Goal: Task Accomplishment & Management: Use online tool/utility

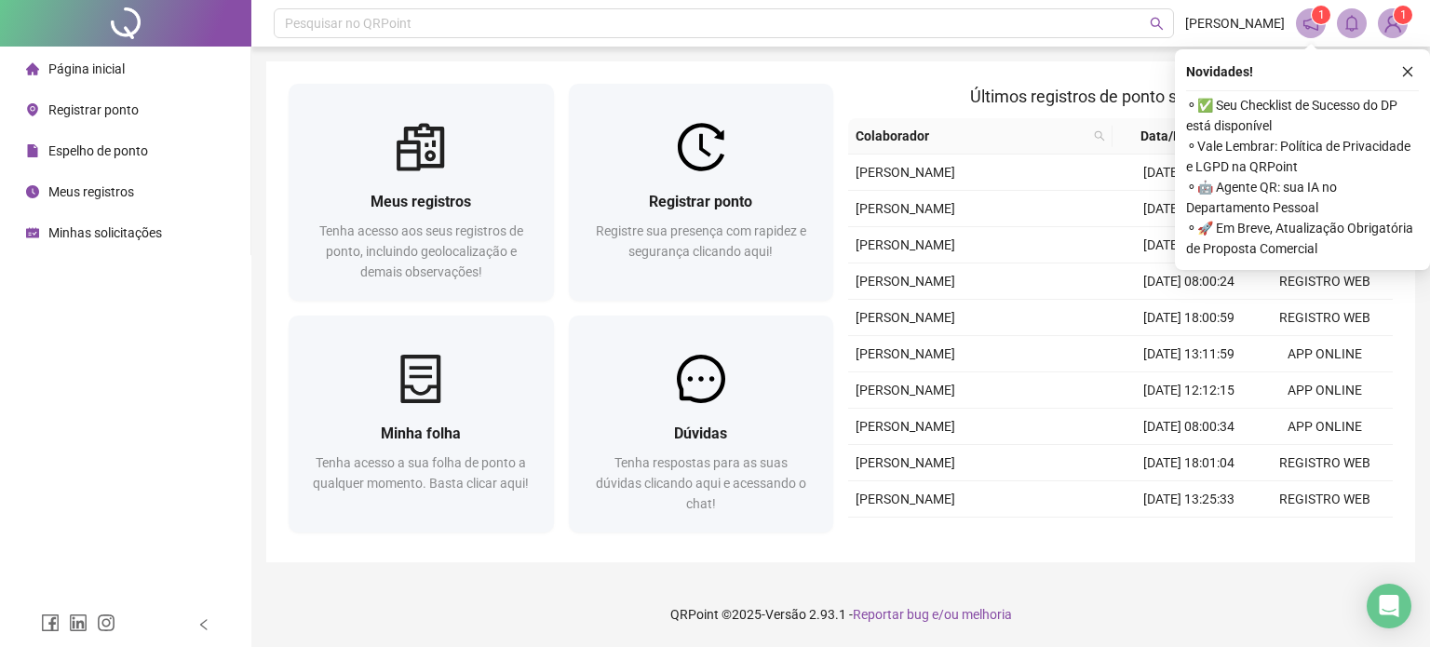
click at [1419, 81] on div "Novidades ! ⚬ ✅ Seu Checklist de Sucesso do DP está disponível ⚬ Vale Lembrar: …" at bounding box center [1301, 159] width 255 height 221
click at [1403, 77] on icon "close" at bounding box center [1407, 71] width 13 height 13
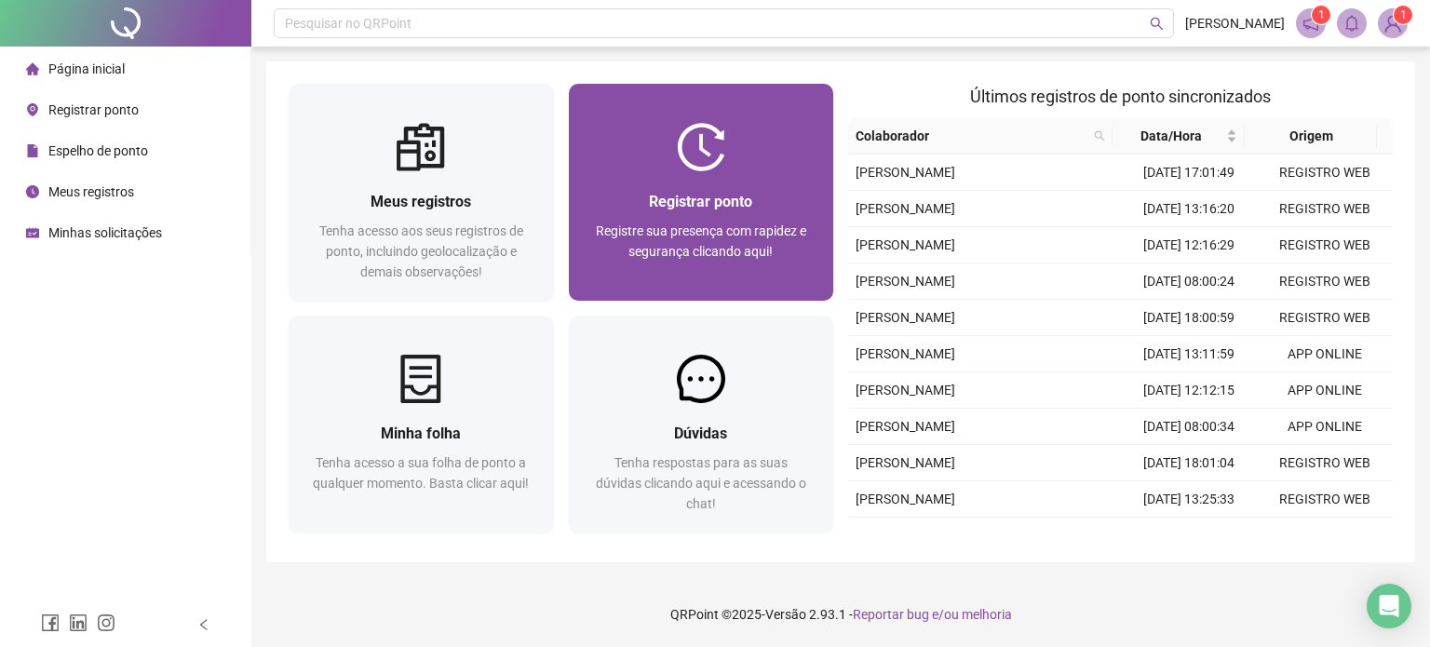
click at [705, 208] on span "Registrar ponto" at bounding box center [700, 202] width 103 height 18
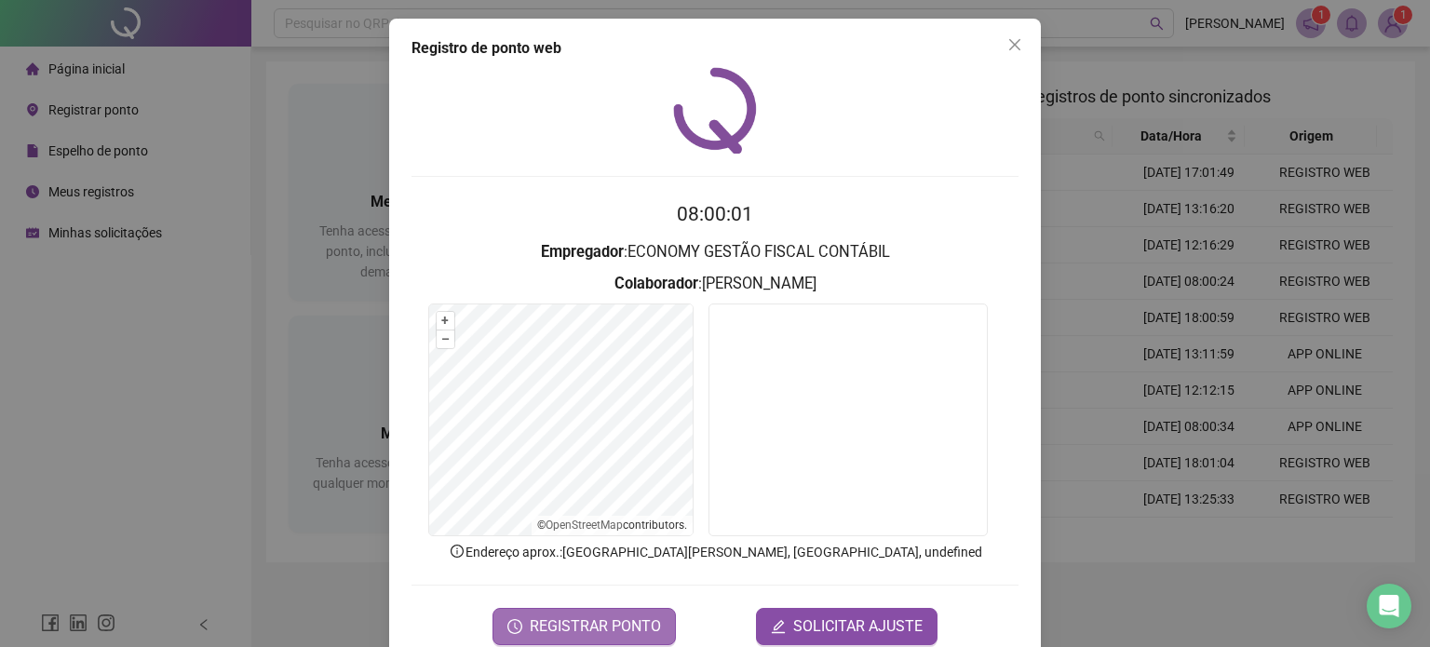
click at [651, 617] on span "REGISTRAR PONTO" at bounding box center [595, 626] width 131 height 22
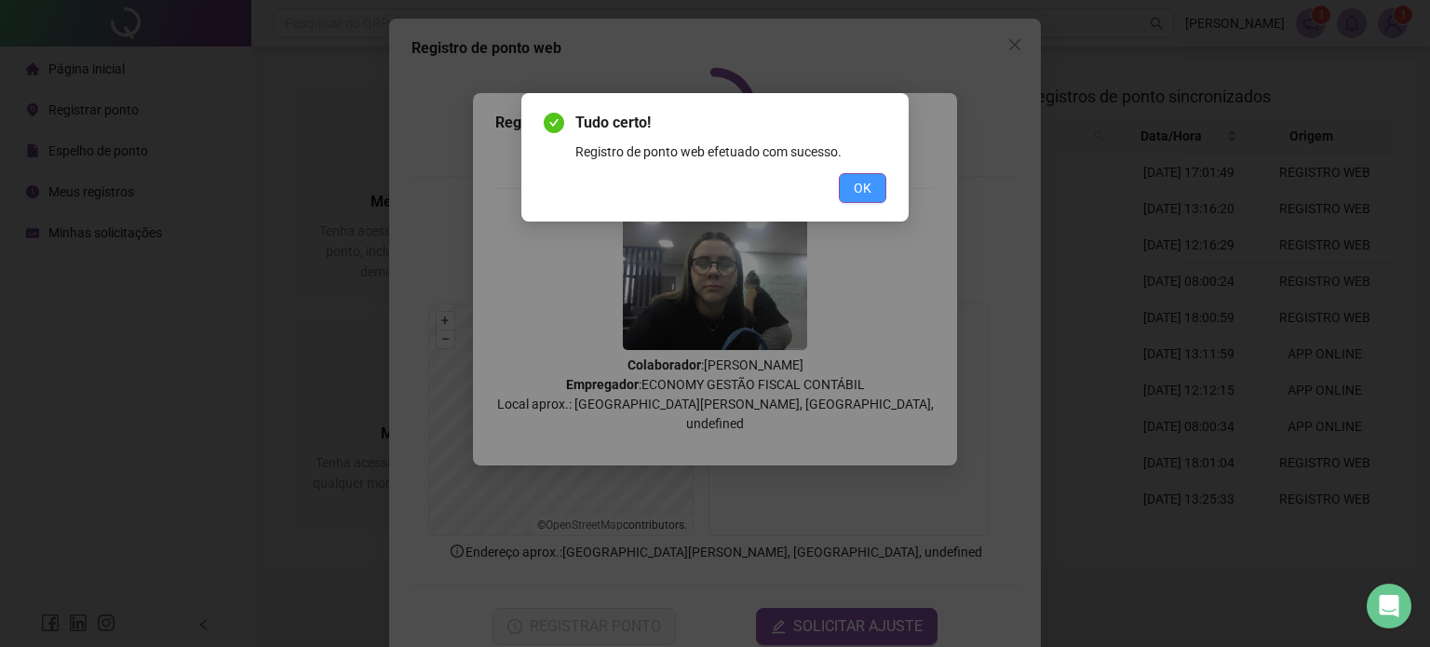
click at [860, 189] on span "OK" at bounding box center [862, 188] width 18 height 20
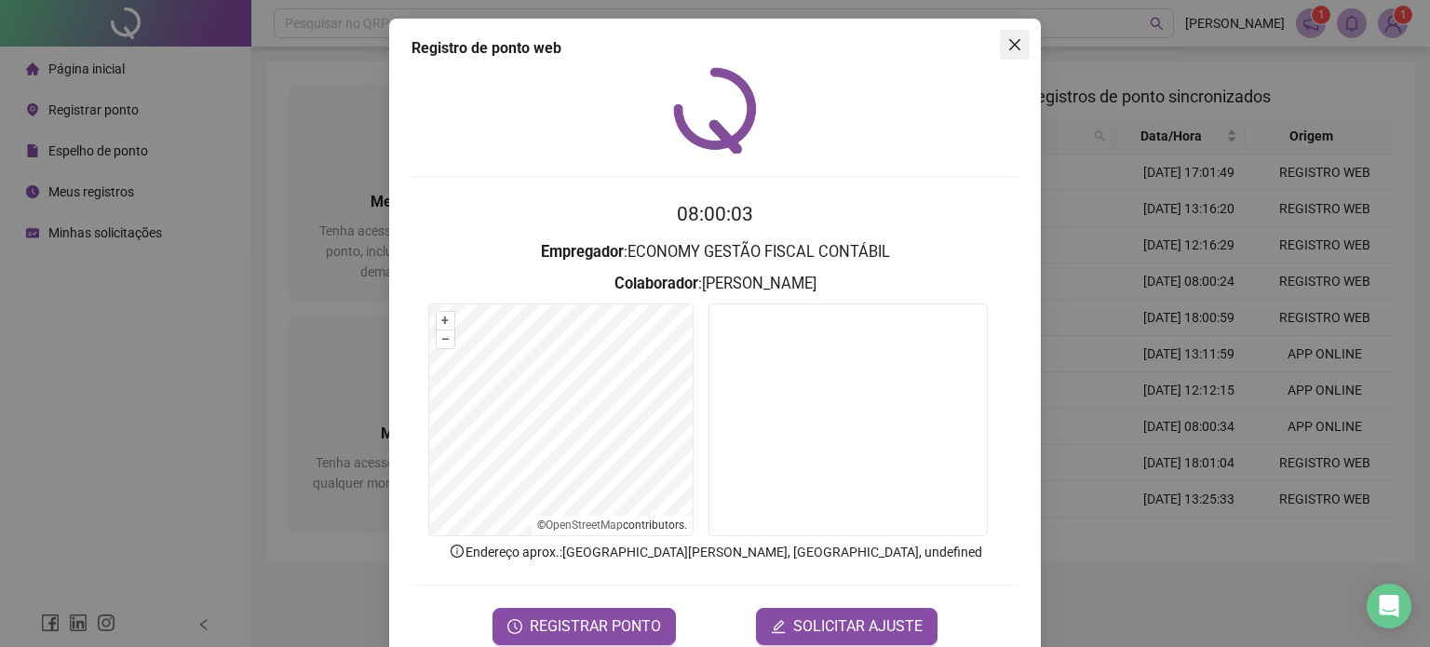
click at [1007, 45] on icon "close" at bounding box center [1014, 44] width 15 height 15
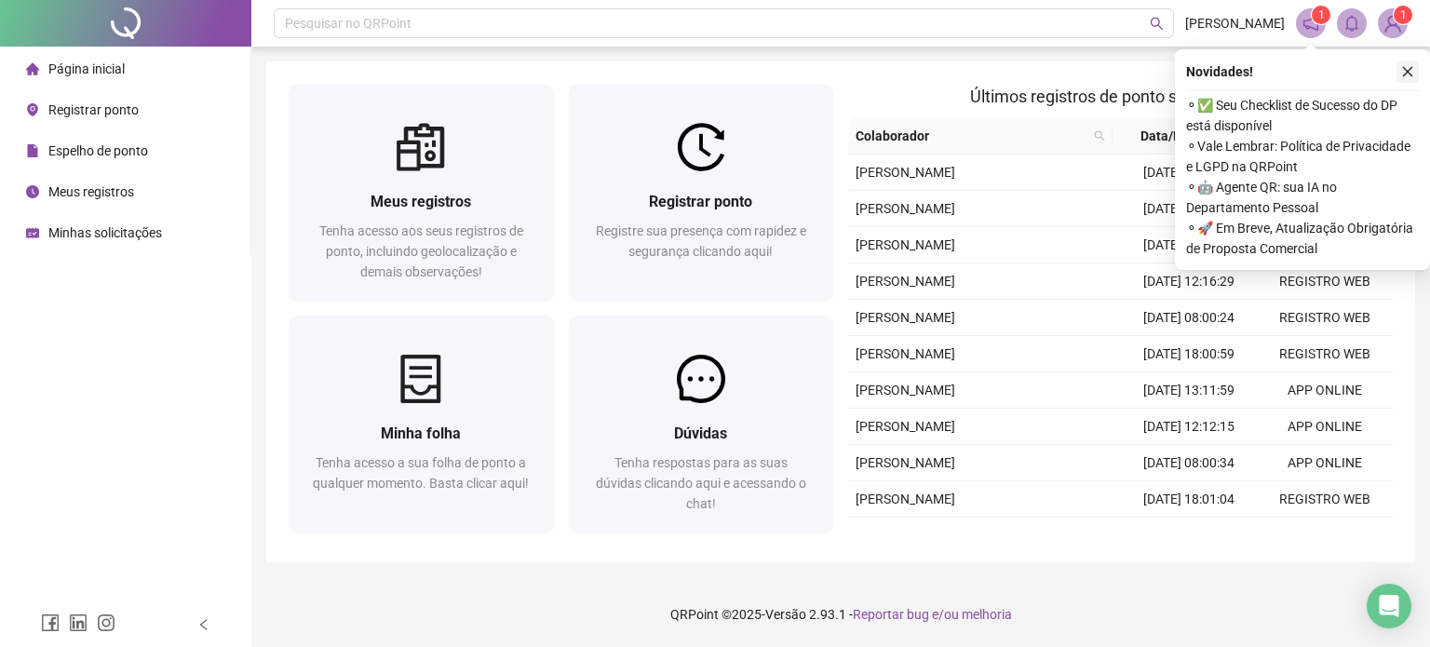
click at [1403, 81] on button "button" at bounding box center [1407, 71] width 22 height 22
